Goal: Task Accomplishment & Management: Use online tool/utility

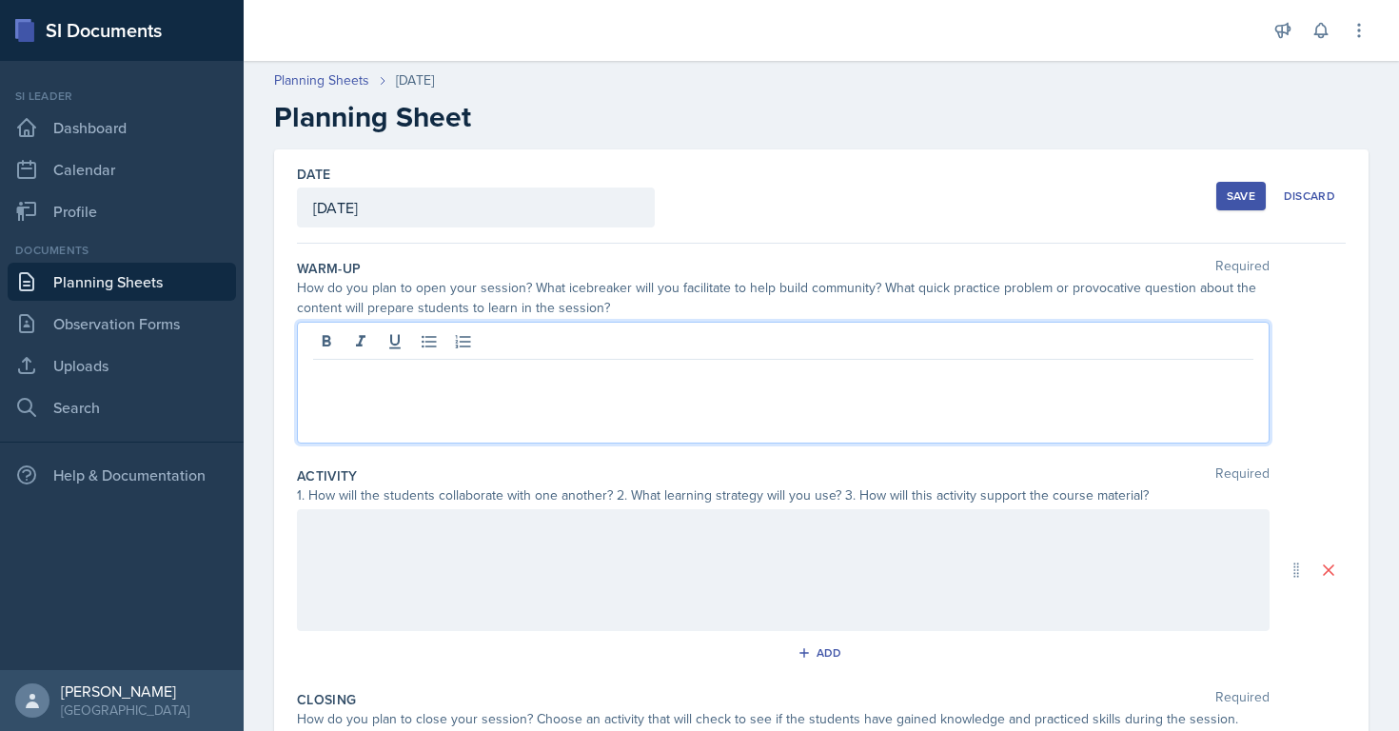
scroll to position [76, 0]
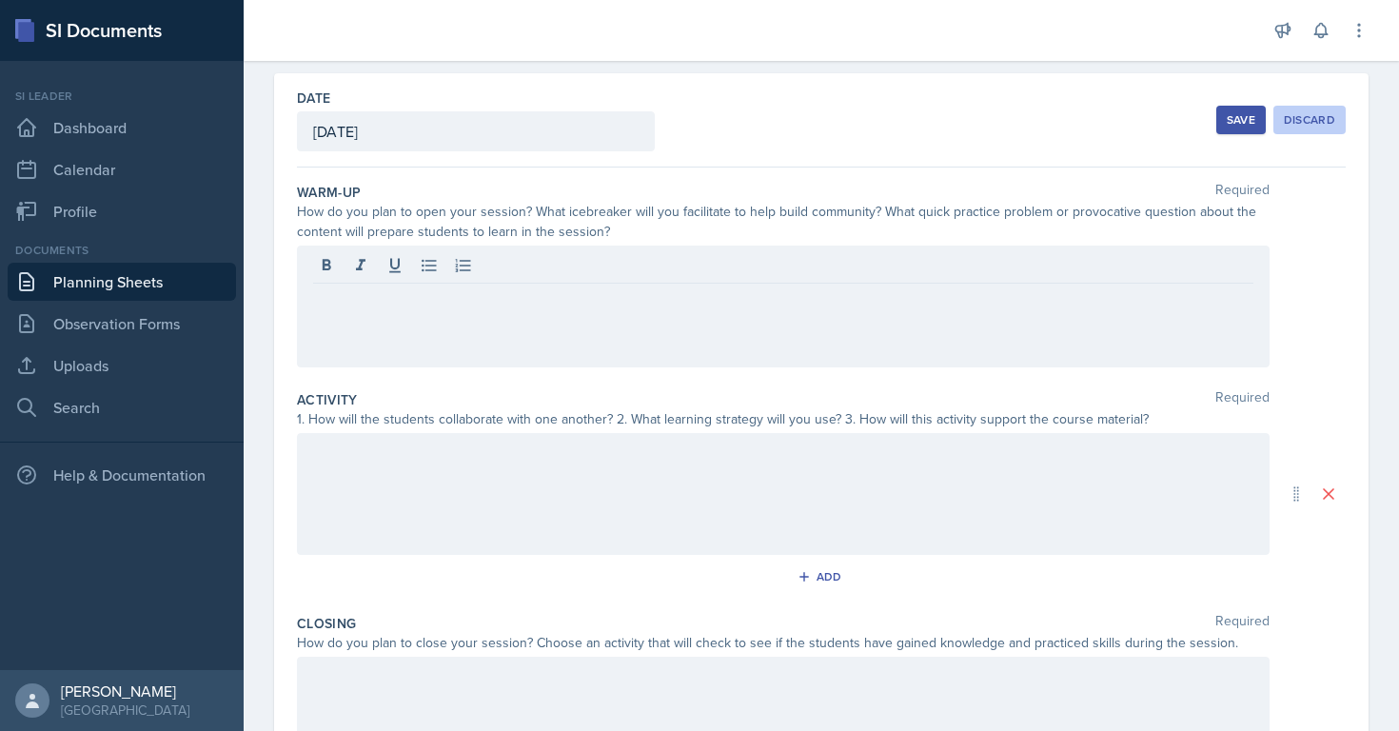
click at [1312, 124] on div "Discard" at bounding box center [1308, 119] width 51 height 15
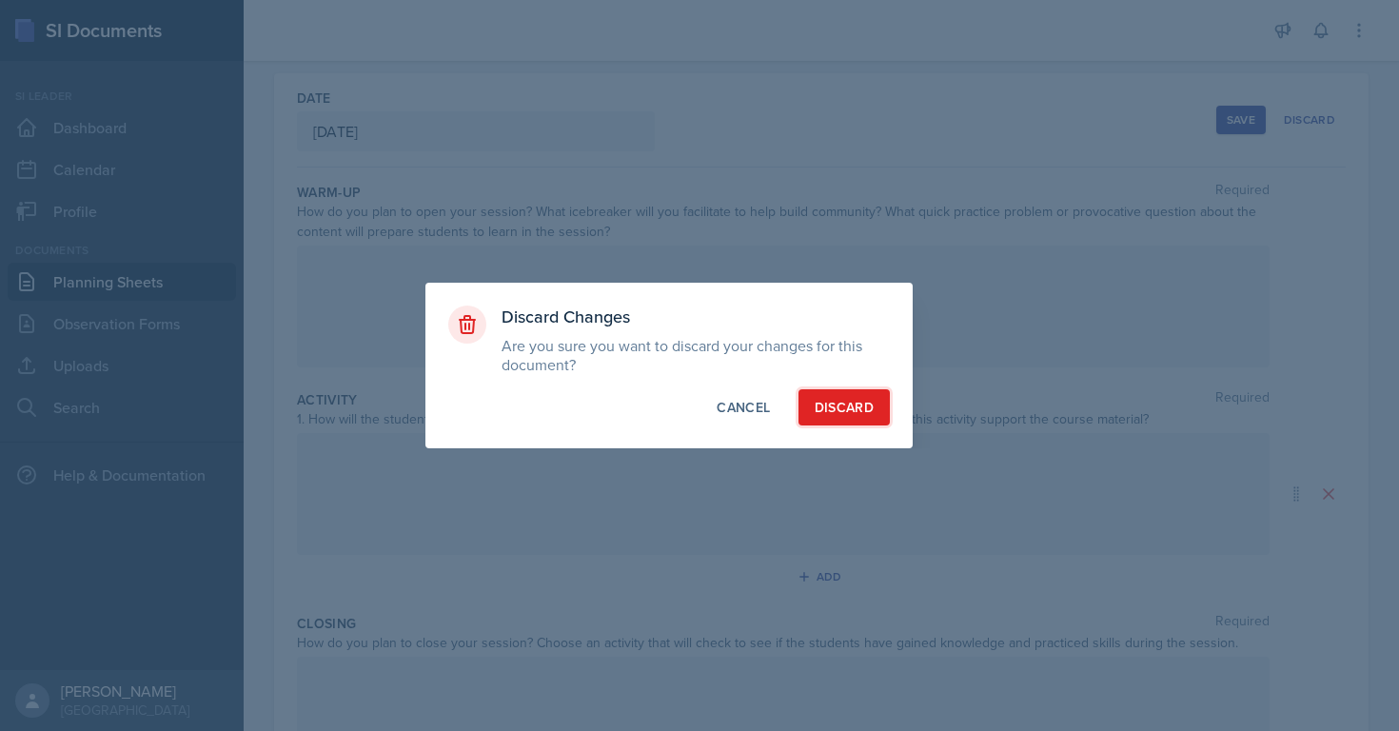
click at [817, 394] on button "Discard" at bounding box center [843, 407] width 91 height 36
click at [823, 401] on button "Discard" at bounding box center [843, 407] width 91 height 36
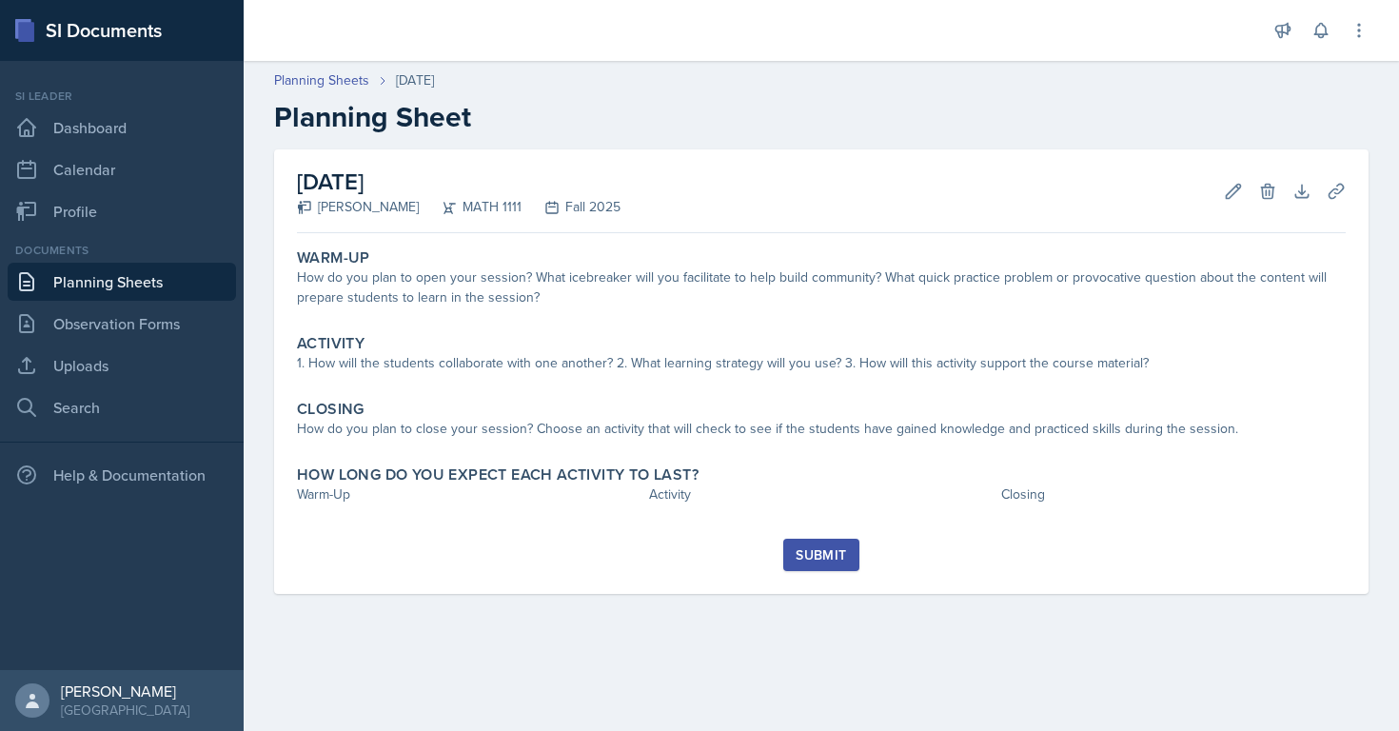
click at [79, 288] on link "Planning Sheets" at bounding box center [122, 282] width 228 height 38
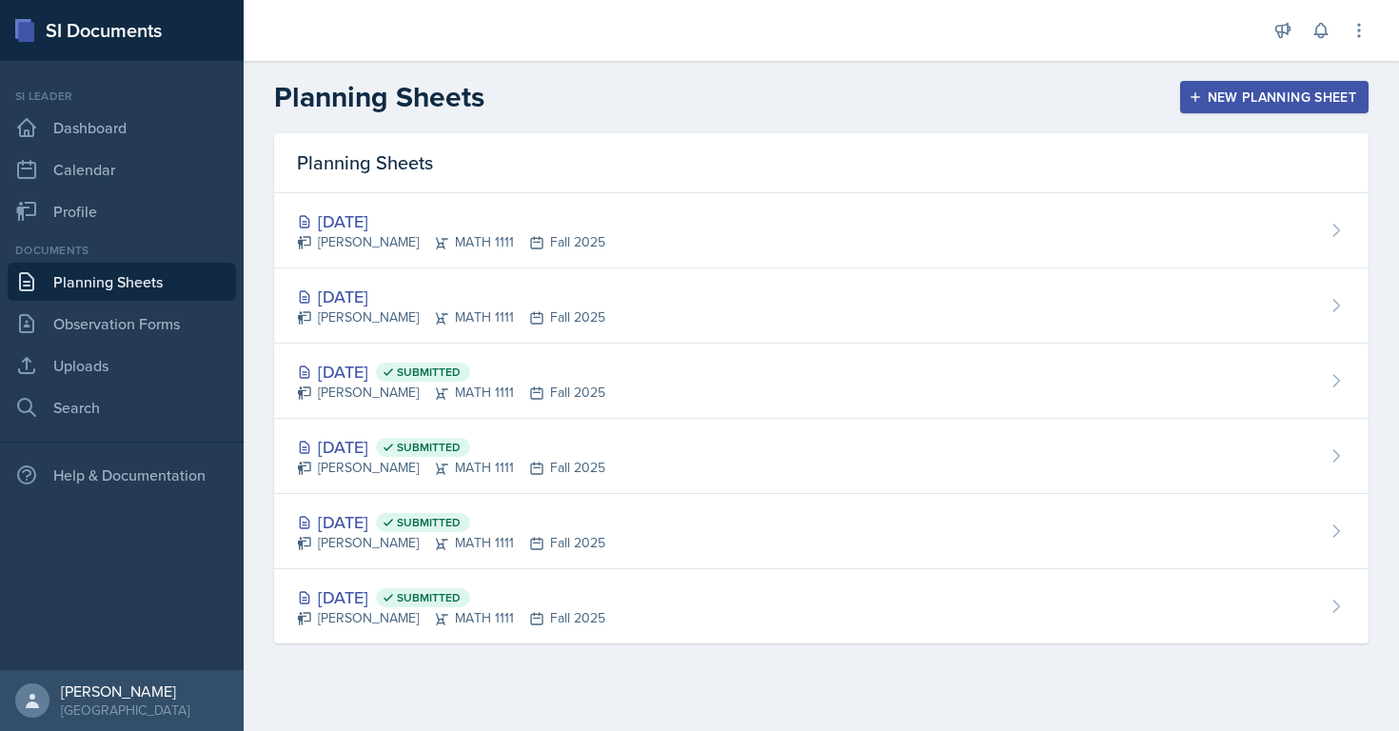
click at [1240, 100] on div "New Planning Sheet" at bounding box center [1274, 96] width 164 height 15
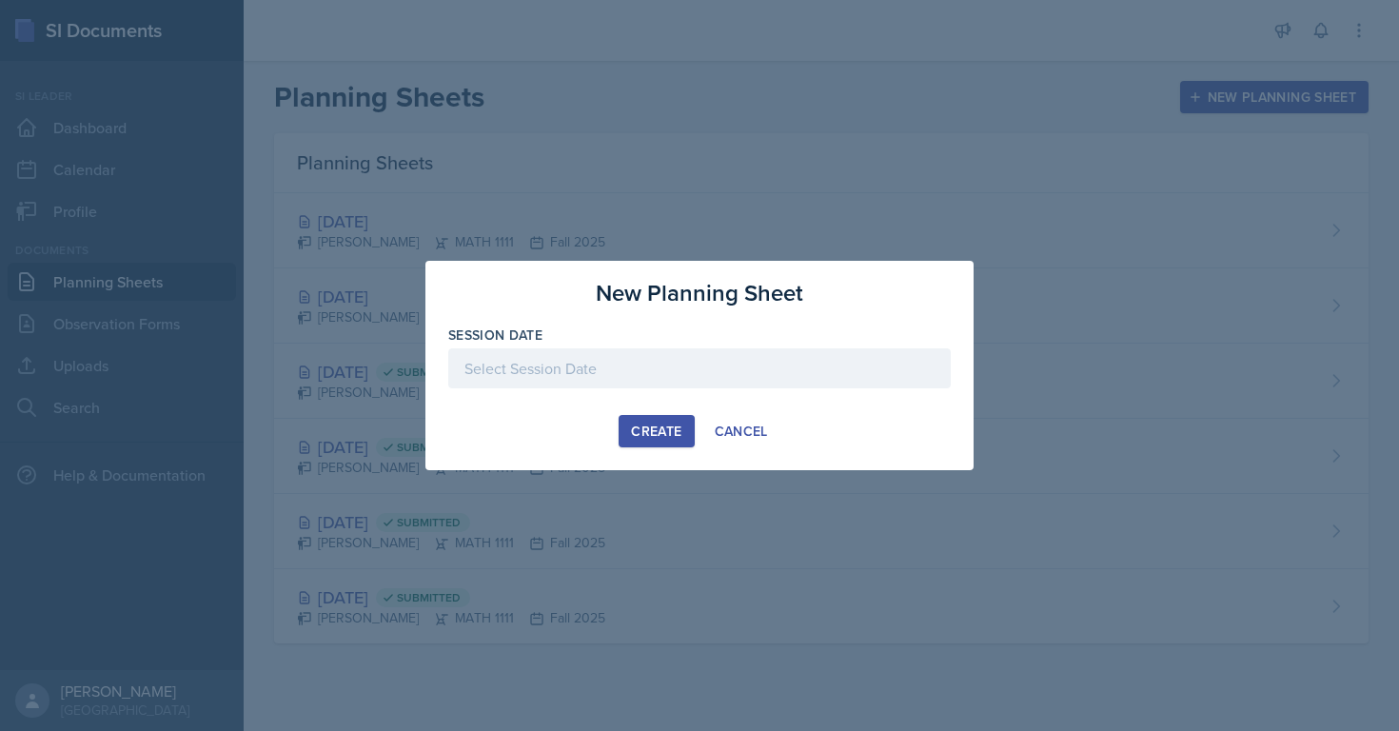
click at [742, 369] on div at bounding box center [699, 368] width 502 height 40
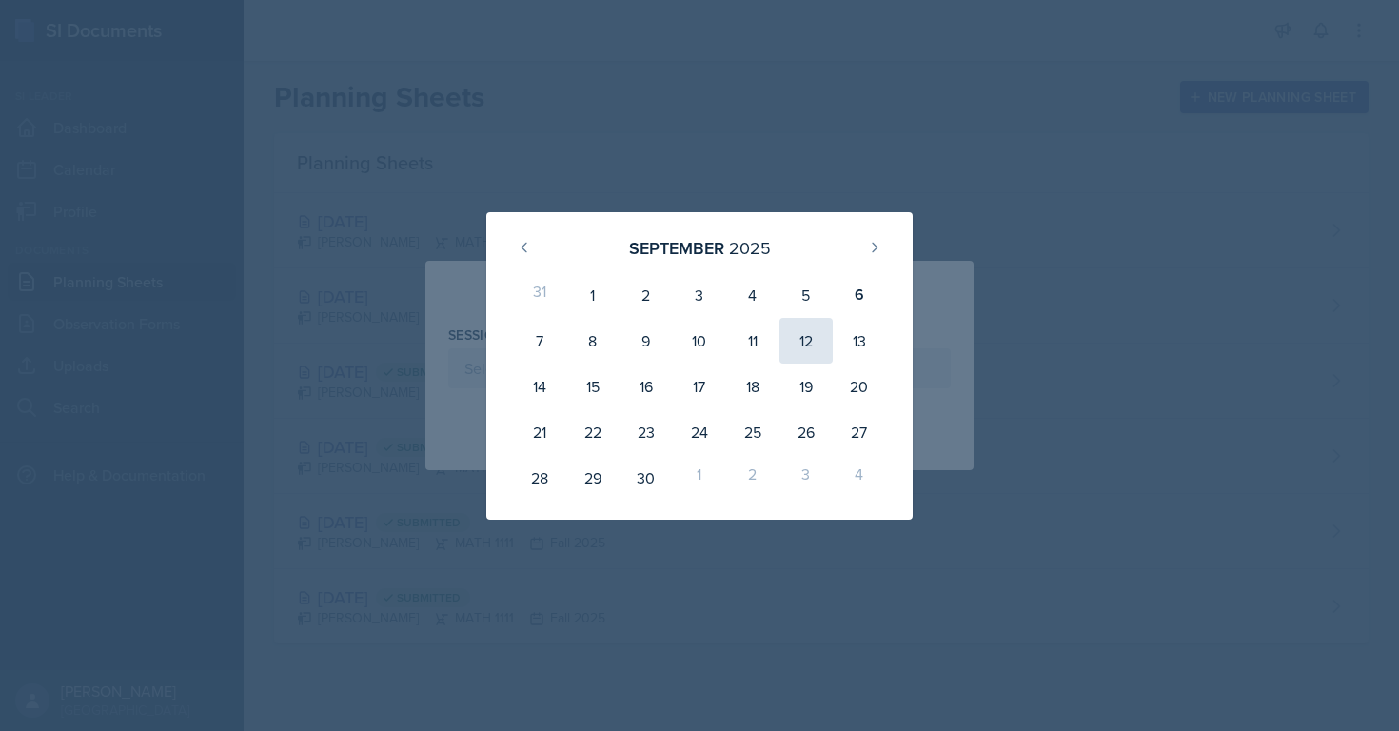
click at [813, 336] on div "12" at bounding box center [805, 341] width 53 height 46
type input "[DATE]"
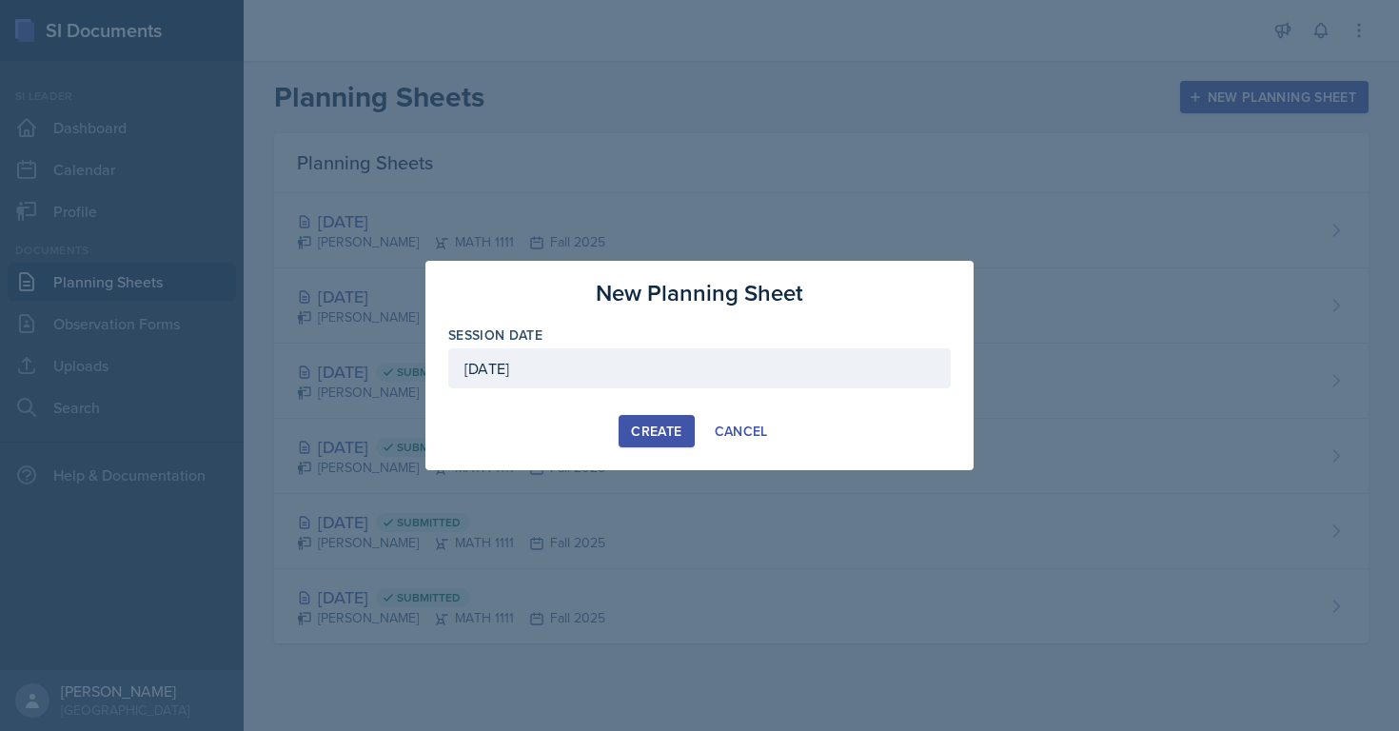
click at [670, 426] on div "Create" at bounding box center [656, 430] width 50 height 15
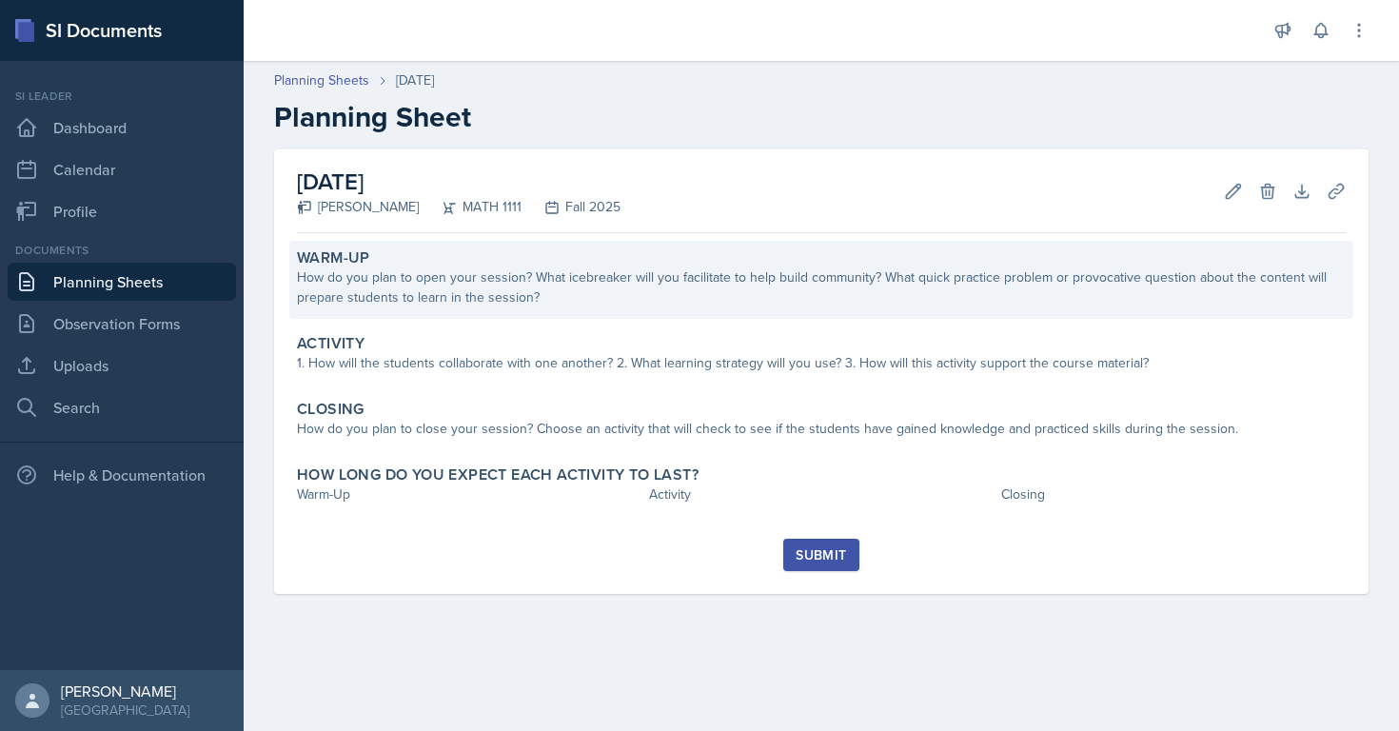
click at [509, 318] on div "Warm-Up How do you plan to open your session? What icebreaker will you facilita…" at bounding box center [821, 280] width 1064 height 78
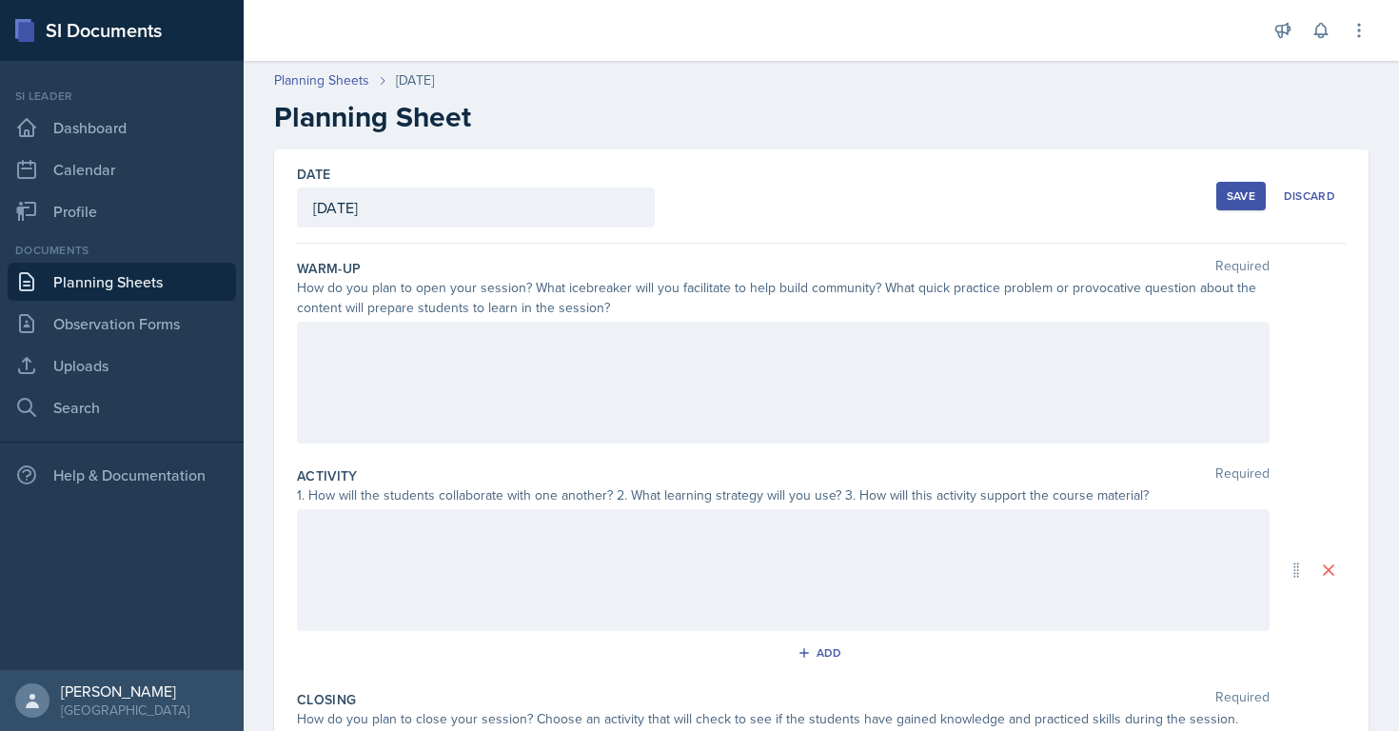
click at [297, 264] on label "Warm-Up" at bounding box center [329, 268] width 64 height 19
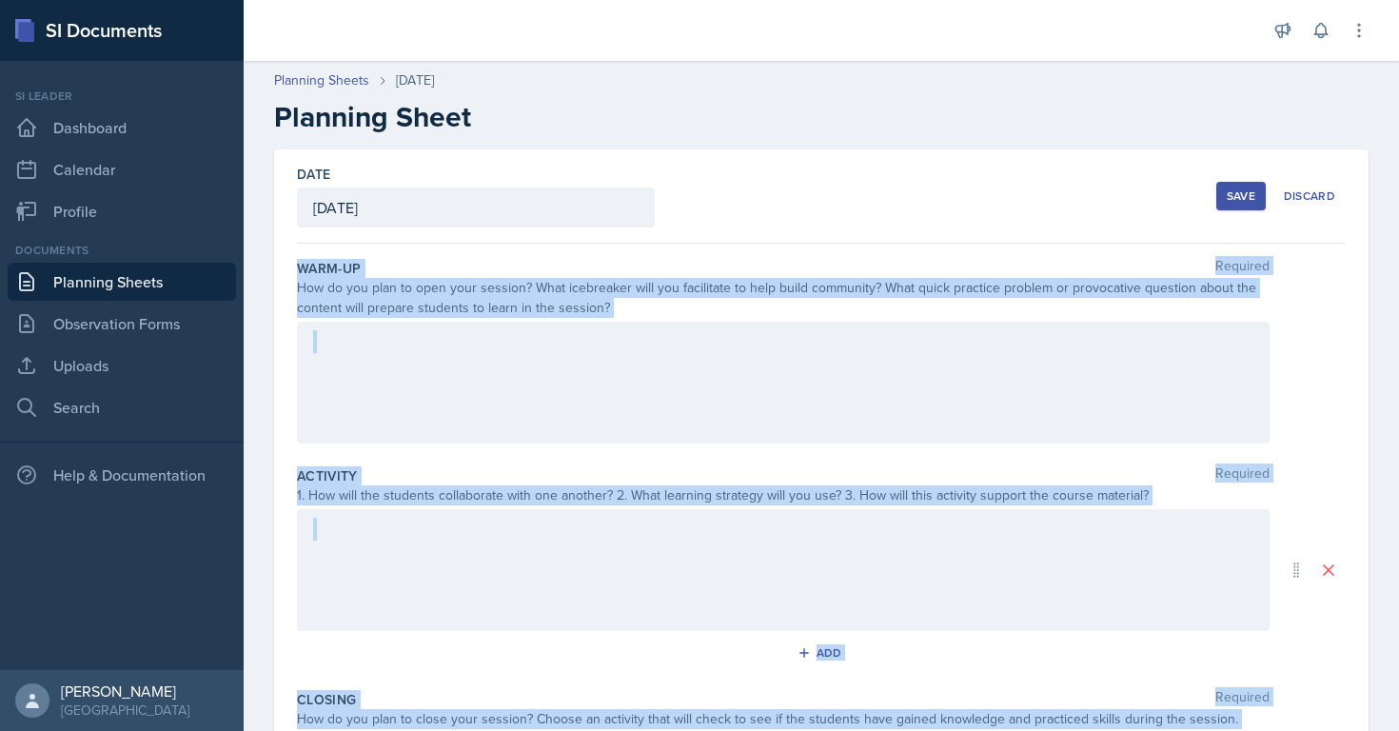
scroll to position [305, 0]
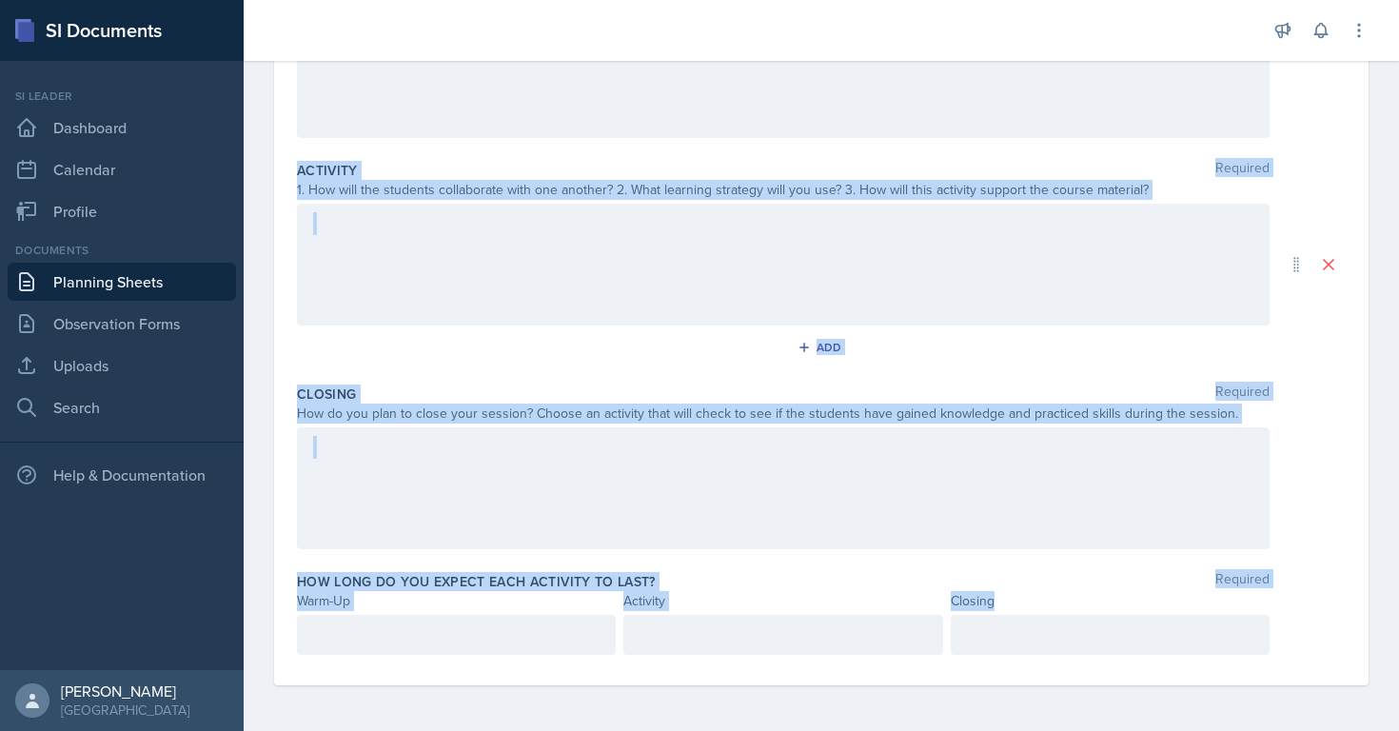
drag, startPoint x: 297, startPoint y: 264, endPoint x: 444, endPoint y: 786, distance: 542.7
click at [444, 730] on html "SI Documents Si leader Dashboard Calendar Profile Documents Planning Sheets Obs…" at bounding box center [699, 365] width 1399 height 731
copy div "Warm-Up Required How do you plan to open your session? What icebreaker will you…"
